Goal: Understand process/instructions: Learn about a topic

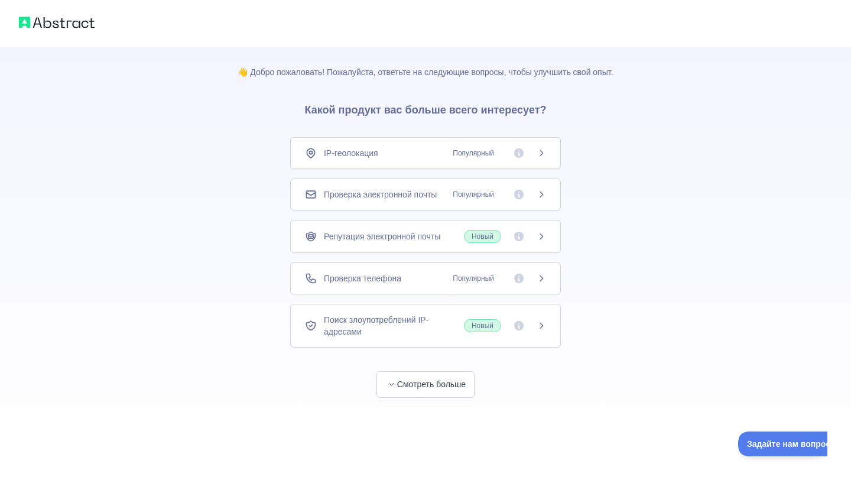
click at [577, 95] on div "👋 Добро пожаловать! Пожалуйста, ответьте на следующие вопросы, чтобы улучшить с…" at bounding box center [425, 222] width 413 height 351
click at [542, 151] on icon at bounding box center [541, 152] width 9 height 9
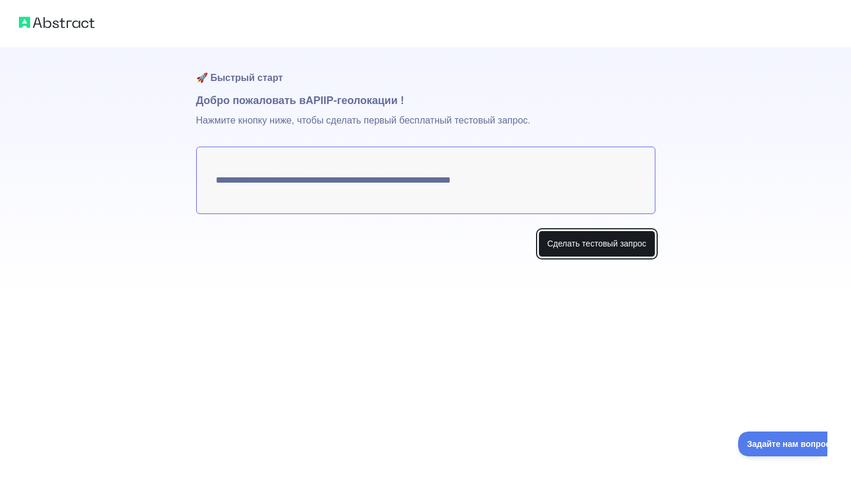
click at [589, 250] on button "Сделать тестовый запрос" at bounding box center [597, 244] width 117 height 27
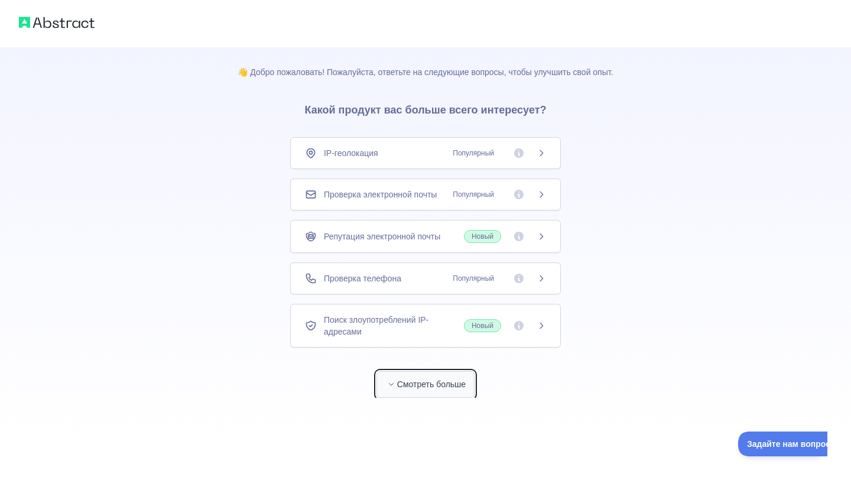
click at [388, 388] on icon "button" at bounding box center [391, 384] width 7 height 7
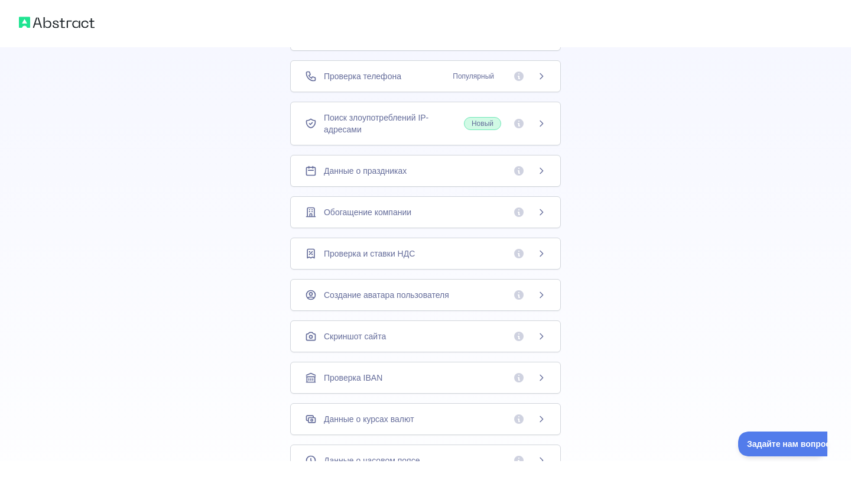
scroll to position [199, 0]
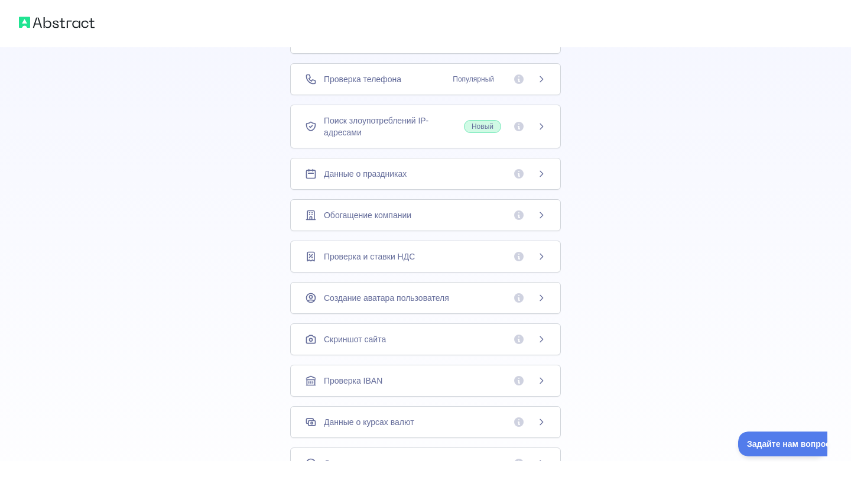
click at [391, 179] on font "Данные о праздниках" at bounding box center [365, 173] width 83 height 9
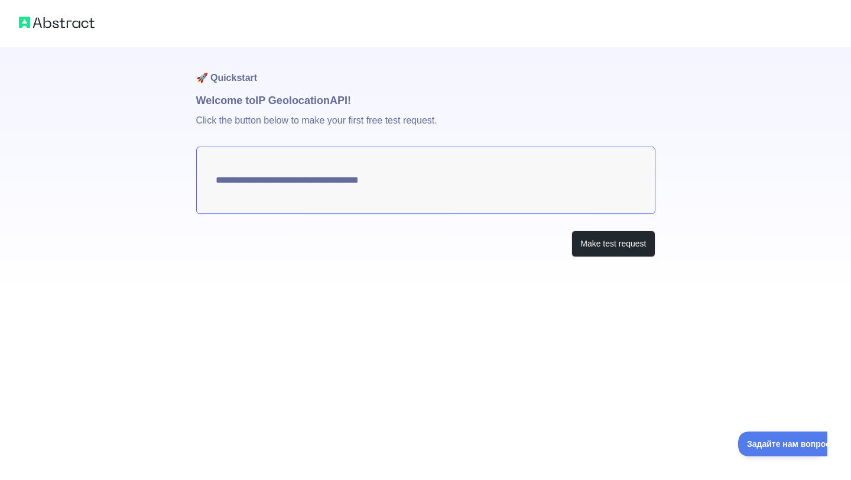
type textarea "**********"
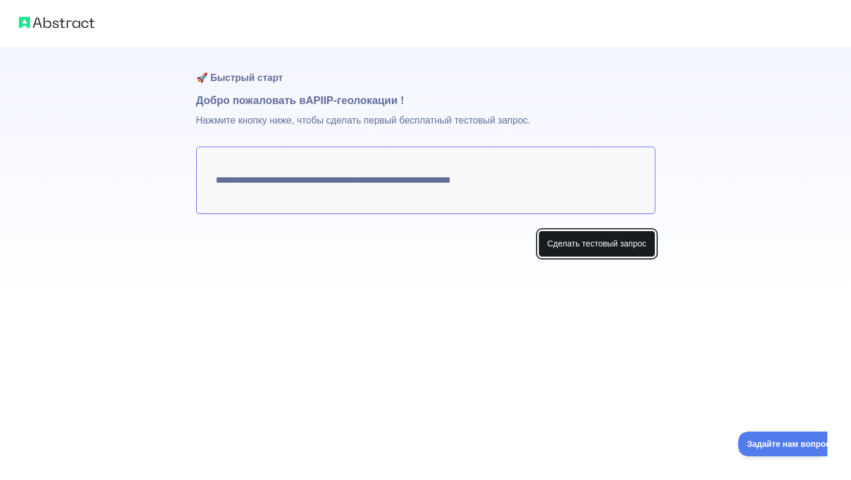
click at [552, 245] on font "Сделать тестовый запрос" at bounding box center [596, 243] width 99 height 9
